Goal: Check status

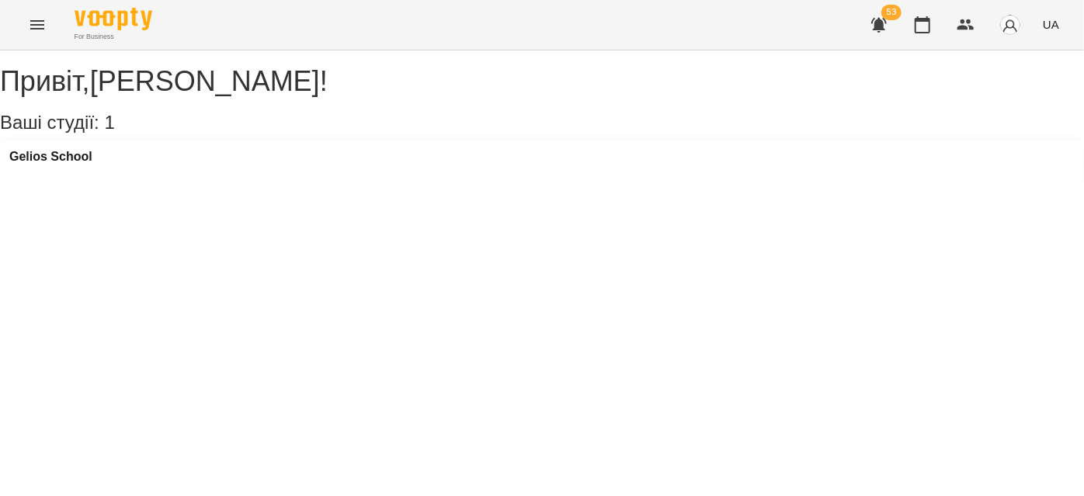
click at [20, 30] on button "Menu" at bounding box center [37, 24] width 37 height 37
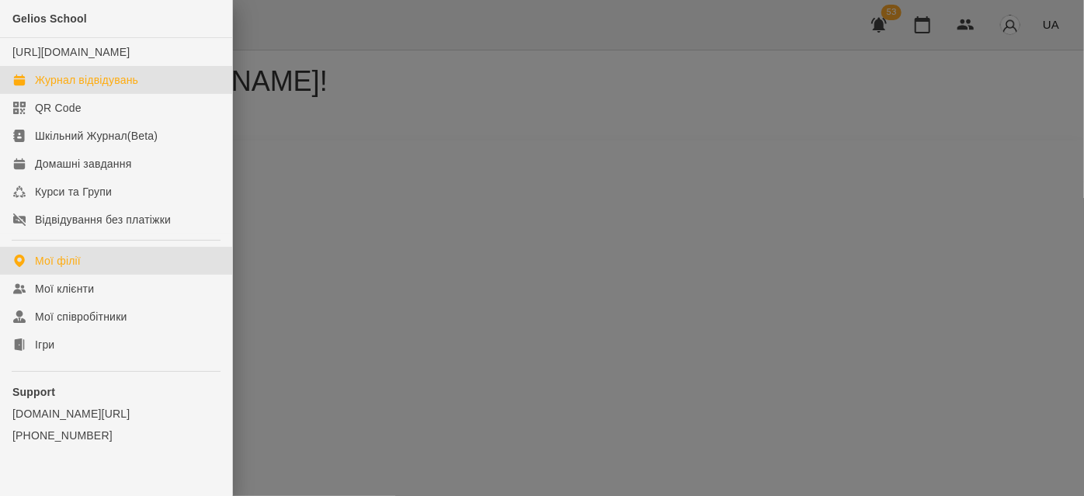
click at [62, 88] on div "Журнал відвідувань" at bounding box center [86, 80] width 103 height 16
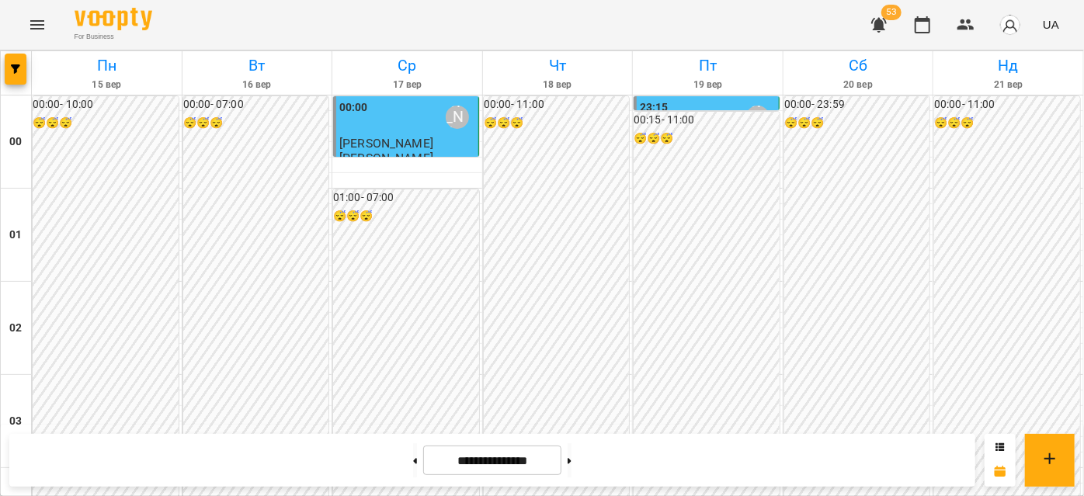
scroll to position [1623, 0]
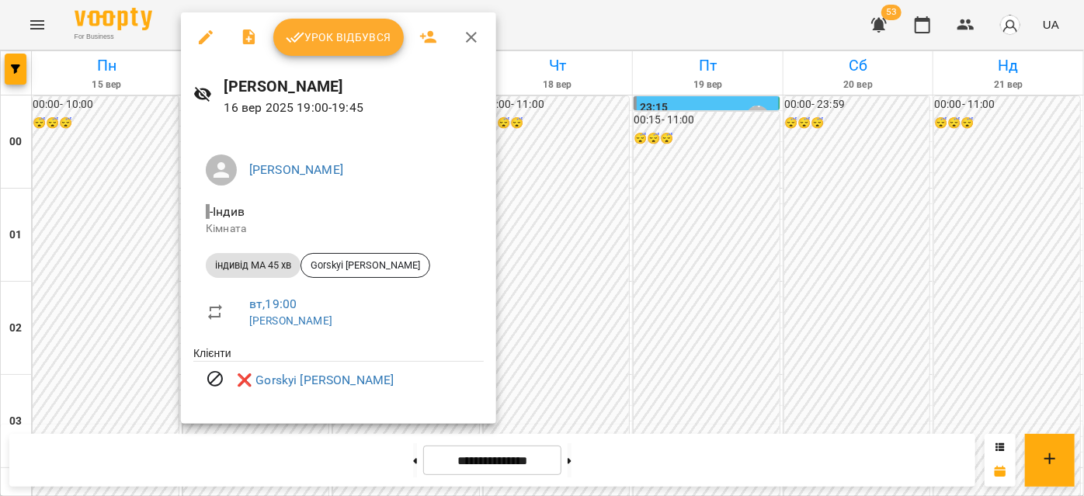
click at [464, 32] on icon "button" at bounding box center [471, 37] width 19 height 19
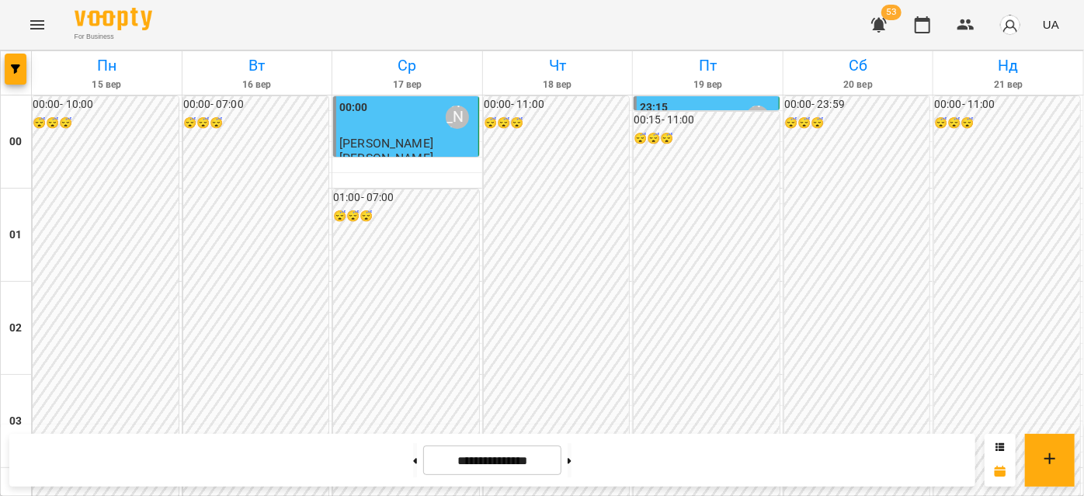
scroll to position [1412, 0]
click at [572, 462] on button at bounding box center [570, 461] width 4 height 34
type input "**********"
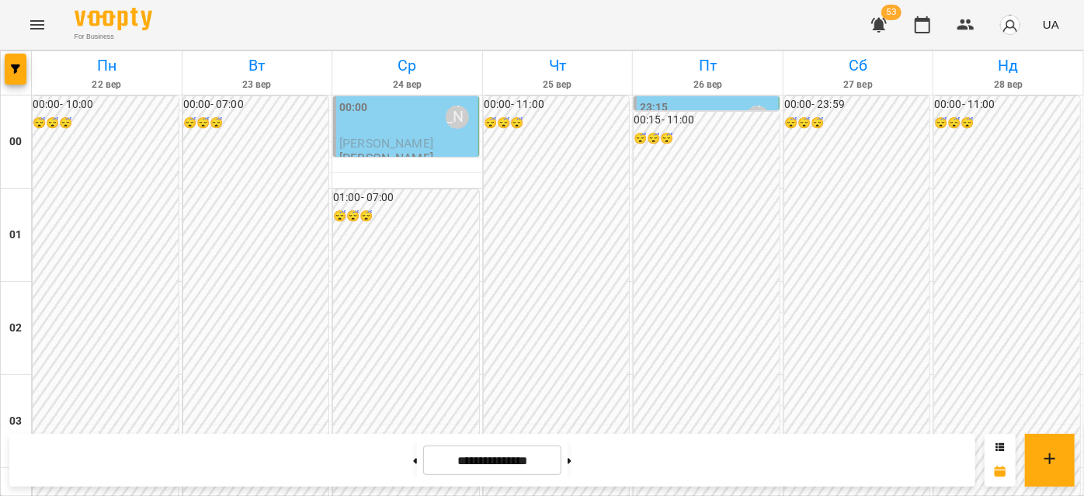
scroll to position [1765, 0]
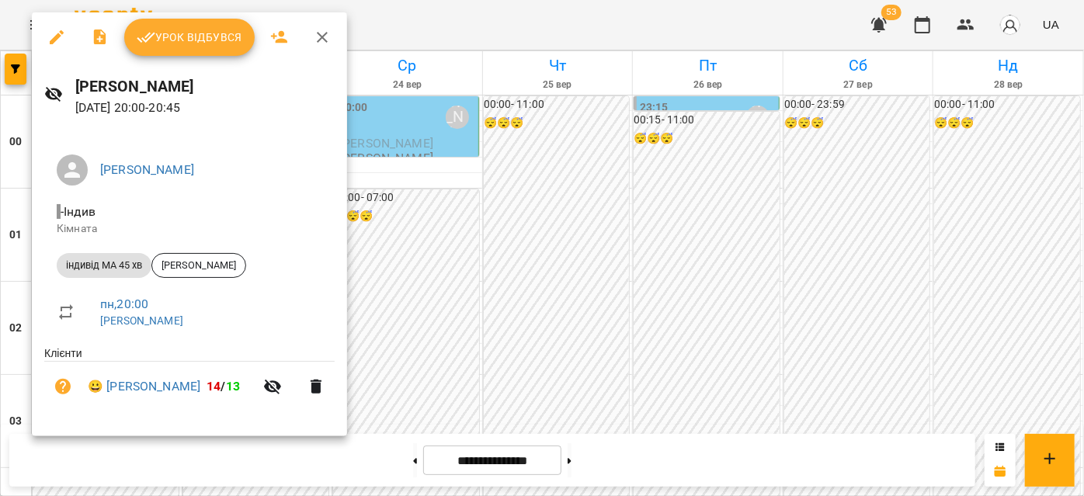
click at [321, 43] on icon "button" at bounding box center [322, 37] width 19 height 19
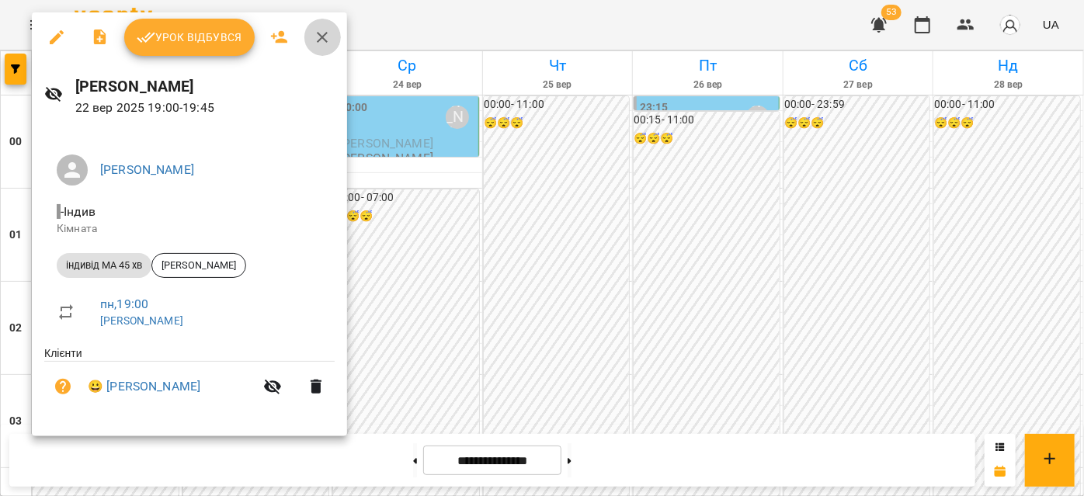
click at [322, 40] on icon "button" at bounding box center [322, 37] width 19 height 19
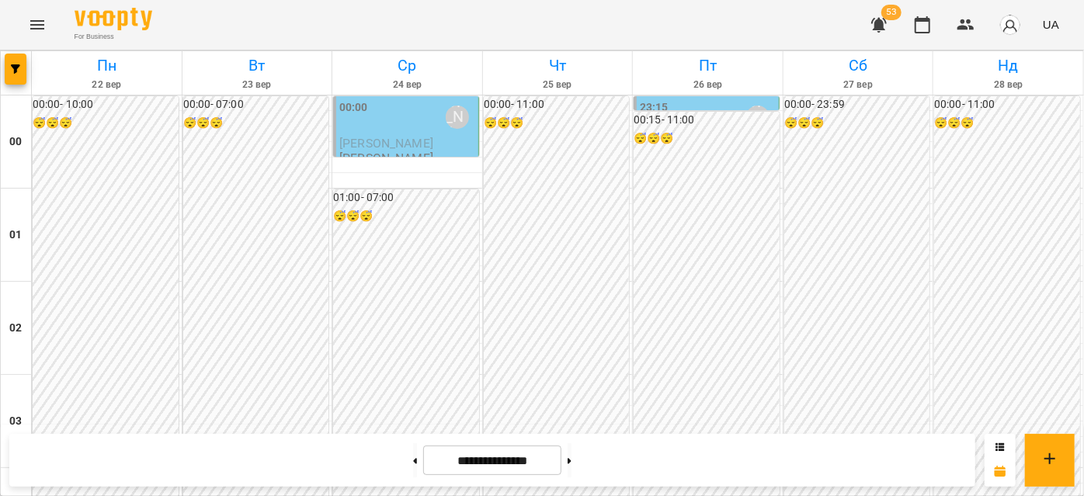
scroll to position [1694, 0]
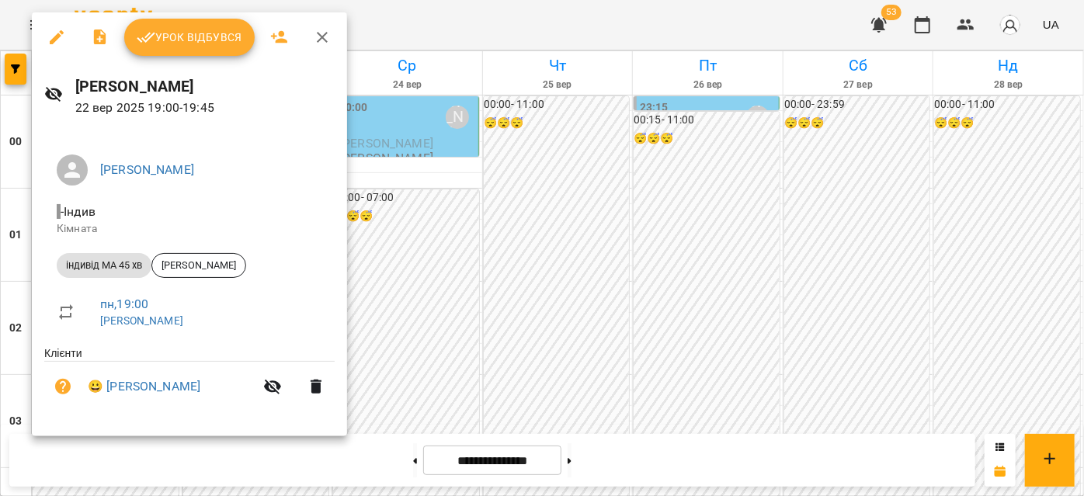
click at [318, 35] on icon "button" at bounding box center [322, 37] width 19 height 19
